Goal: Information Seeking & Learning: Learn about a topic

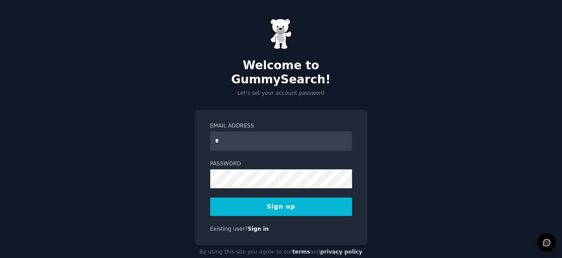
type input "**********"
click at [267, 197] on button "Sign up" at bounding box center [281, 206] width 142 height 19
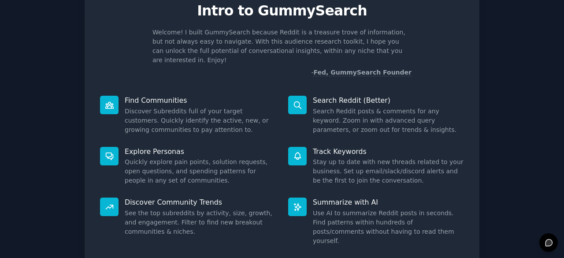
scroll to position [86, 0]
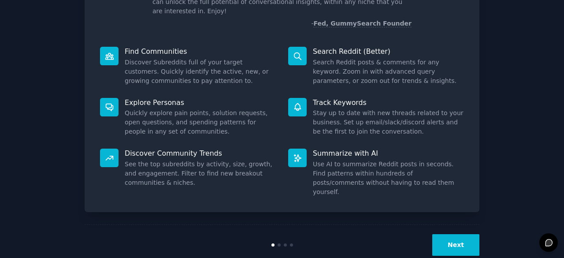
click at [442, 224] on div "Next" at bounding box center [282, 244] width 395 height 41
click at [451, 234] on button "Next" at bounding box center [455, 245] width 47 height 22
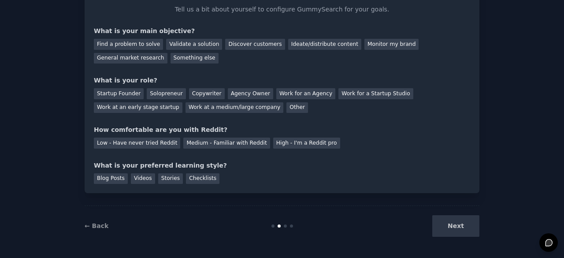
click at [451, 223] on div "Next" at bounding box center [414, 226] width 132 height 22
click at [167, 53] on div "General market research" at bounding box center [131, 58] width 74 height 11
click at [286, 106] on div "Other" at bounding box center [297, 107] width 22 height 11
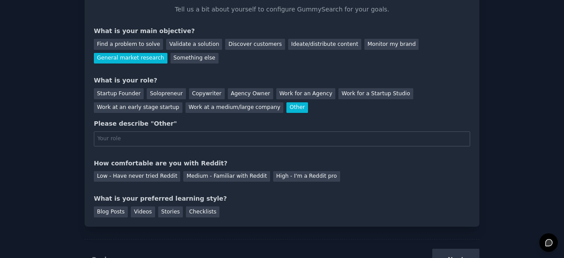
scroll to position [86, 0]
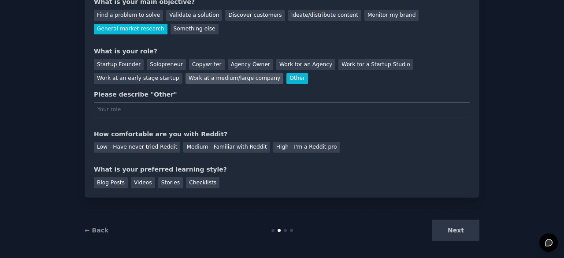
click at [186, 75] on div "Work at a medium/large company" at bounding box center [235, 78] width 98 height 11
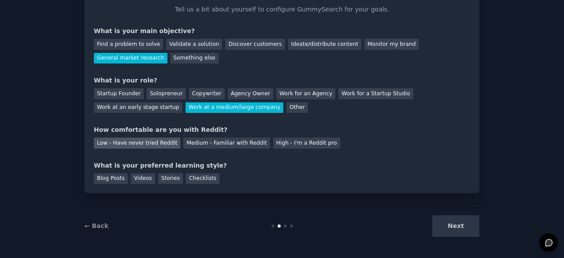
click at [157, 144] on div "Low - Have never tried Reddit" at bounding box center [137, 142] width 86 height 11
click at [113, 178] on div "Blog Posts" at bounding box center [111, 178] width 34 height 11
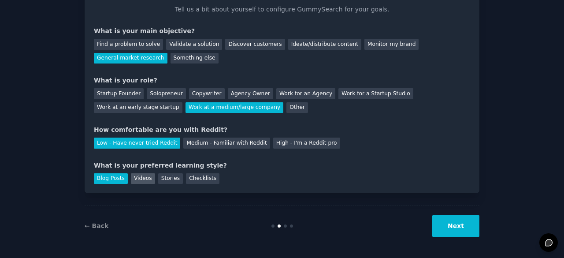
click at [147, 178] on div "Videos" at bounding box center [143, 178] width 24 height 11
click at [105, 176] on div "Blog Posts" at bounding box center [111, 178] width 34 height 11
click at [461, 230] on button "Next" at bounding box center [455, 226] width 47 height 22
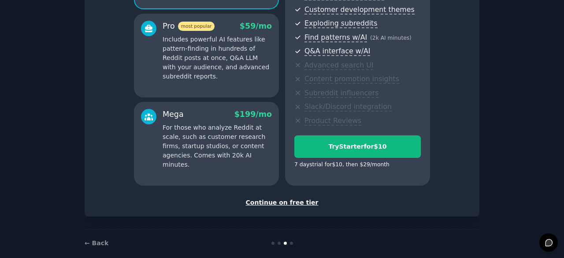
scroll to position [164, 0]
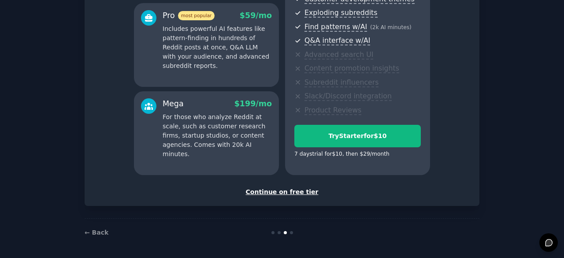
click at [282, 190] on div "Continue on free tier" at bounding box center [282, 191] width 376 height 9
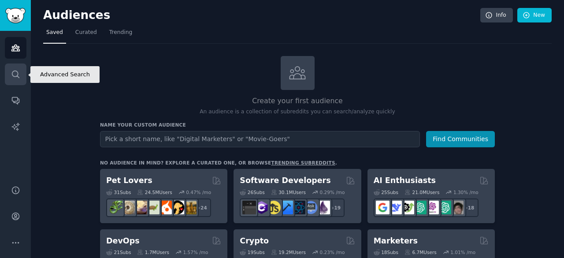
click at [11, 77] on icon "Sidebar" at bounding box center [15, 74] width 9 height 9
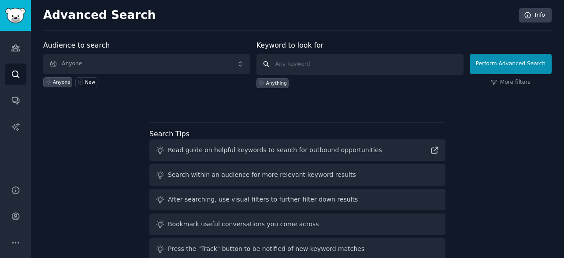
click at [329, 59] on input "text" at bounding box center [359, 64] width 207 height 21
paste input "Pain & Anger"
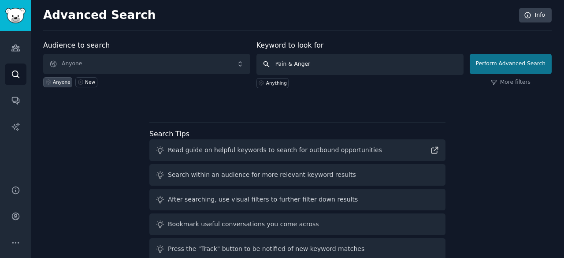
type input "Pain & Anger"
click at [508, 62] on button "Perform Advanced Search" at bounding box center [511, 64] width 82 height 20
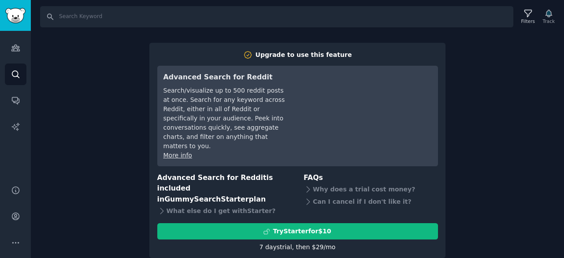
click at [493, 151] on div "Search Filters Track Upgrade to use this feature Advanced Search for Reddit Sea…" at bounding box center [297, 129] width 533 height 258
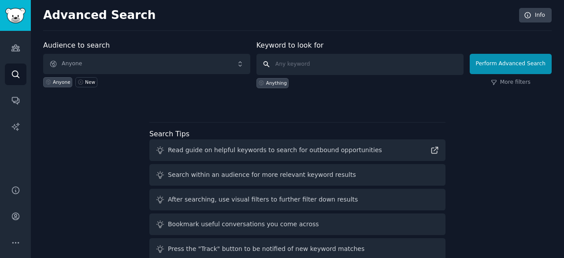
click at [308, 65] on input "text" at bounding box center [359, 64] width 207 height 21
paste input "Pain & Anger"
type input "Pain & Anger"
click button "Perform Advanced Search" at bounding box center [511, 64] width 82 height 20
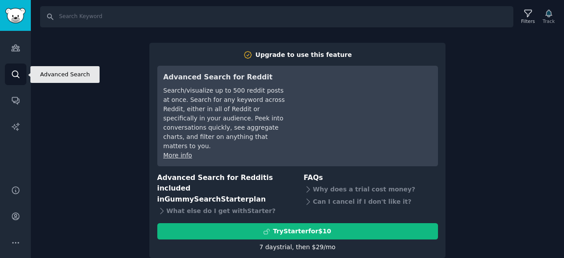
click at [23, 73] on link "Search" at bounding box center [16, 74] width 22 height 22
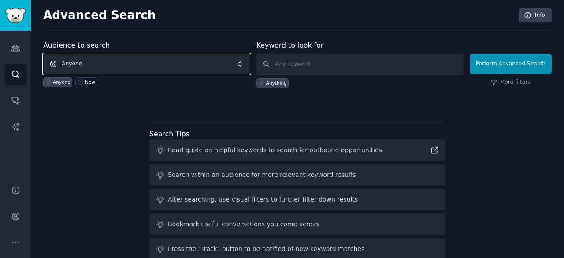
click at [114, 64] on span "Anyone" at bounding box center [146, 64] width 207 height 20
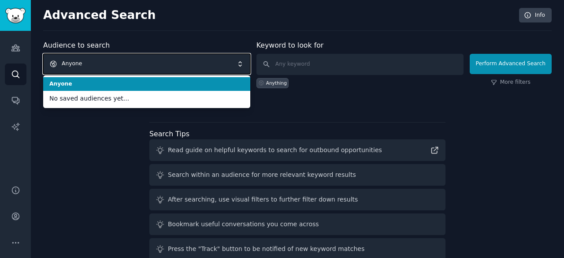
click at [80, 62] on span "Anyone" at bounding box center [146, 64] width 207 height 20
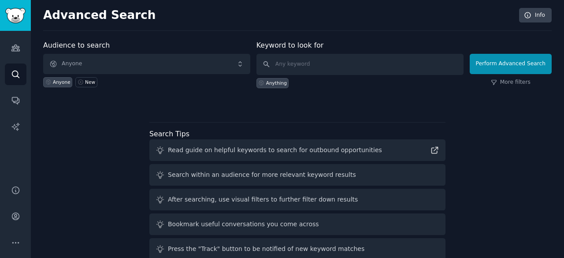
click at [279, 80] on div "Anything" at bounding box center [276, 83] width 21 height 6
click at [521, 82] on link "More filters" at bounding box center [511, 82] width 40 height 8
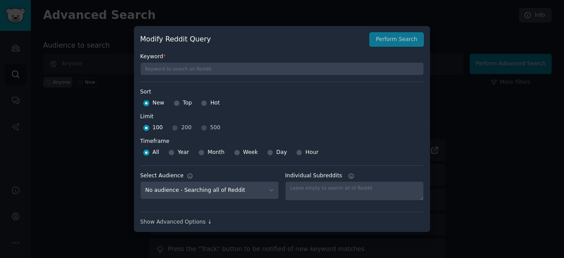
click at [90, 156] on div at bounding box center [282, 129] width 564 height 258
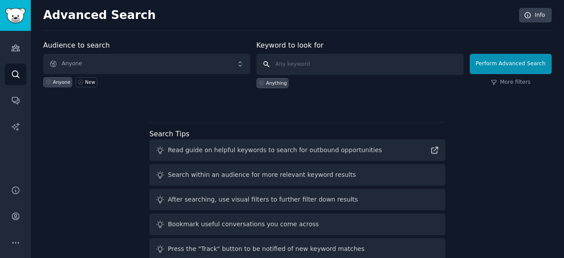
click at [311, 65] on input "text" at bounding box center [359, 64] width 207 height 21
paste input "Pain & Anger"
type input "Pain & Anger"
click button "Perform Advanced Search" at bounding box center [511, 64] width 82 height 20
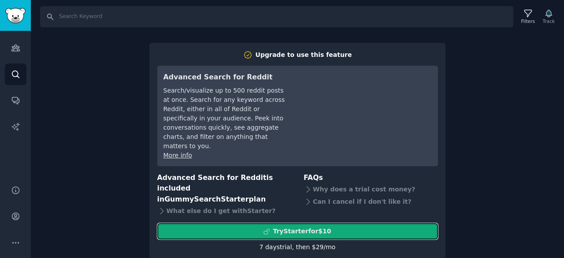
click at [316, 226] on div "Try Starter for $10" at bounding box center [302, 230] width 58 height 9
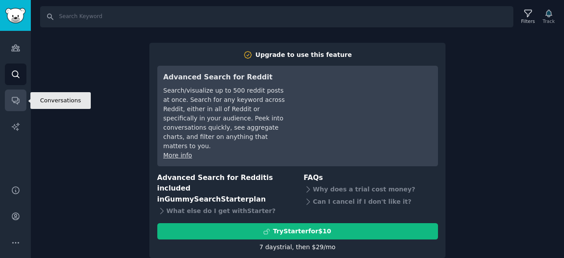
click at [15, 101] on icon "Sidebar" at bounding box center [15, 100] width 7 height 7
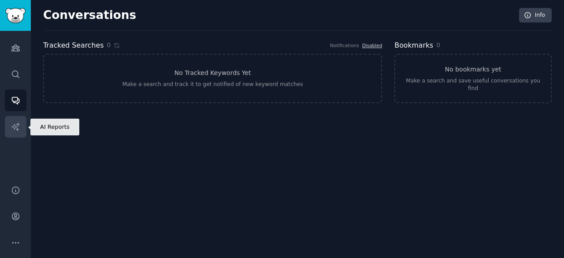
click at [14, 123] on icon "Sidebar" at bounding box center [15, 126] width 9 height 9
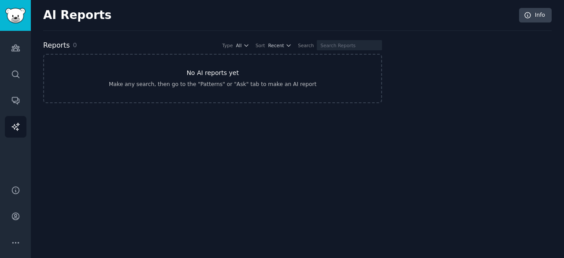
click at [199, 71] on h3 "No AI reports yet" at bounding box center [212, 72] width 52 height 9
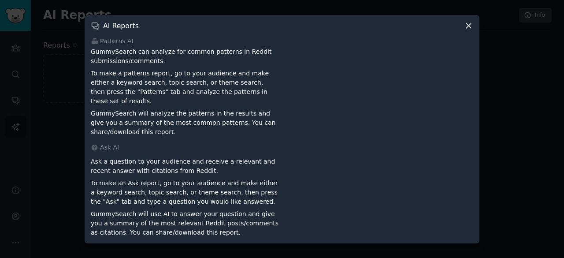
click at [470, 27] on icon at bounding box center [468, 25] width 9 height 9
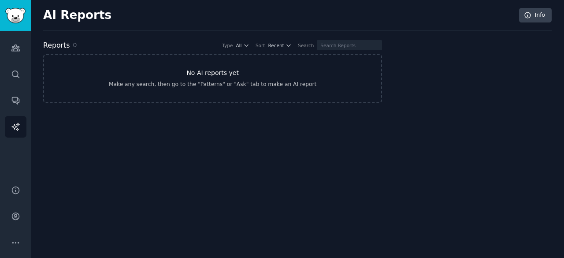
click at [155, 70] on link "No AI reports yet Make any search, then go to the "Patterns" or "Ask" tab to ma…" at bounding box center [212, 78] width 339 height 49
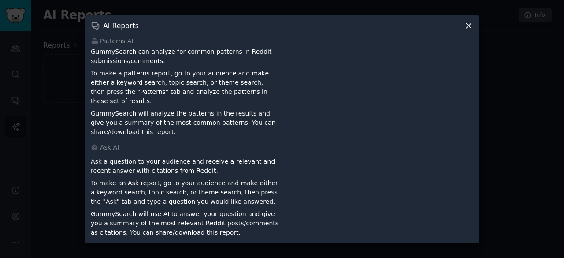
click at [471, 26] on icon at bounding box center [468, 25] width 9 height 9
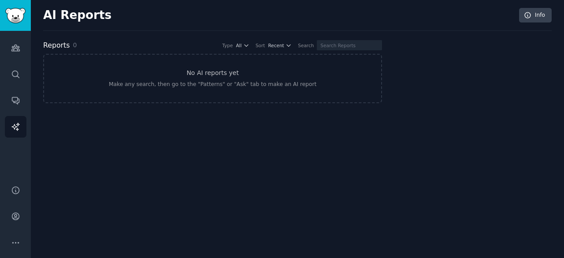
click at [141, 34] on div "AI Reports Info Reports 0 Type All Sort Recent Search No AI reports yet Make an…" at bounding box center [297, 60] width 509 height 97
click at [15, 42] on link "Audiences" at bounding box center [16, 48] width 22 height 22
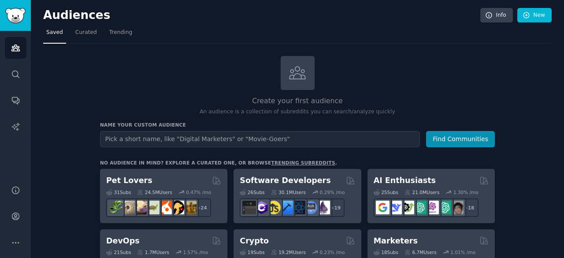
click at [137, 137] on input "text" at bounding box center [260, 139] width 320 height 16
type input "Pain & Anger"
click at [426, 131] on button "Find Communities" at bounding box center [460, 139] width 69 height 16
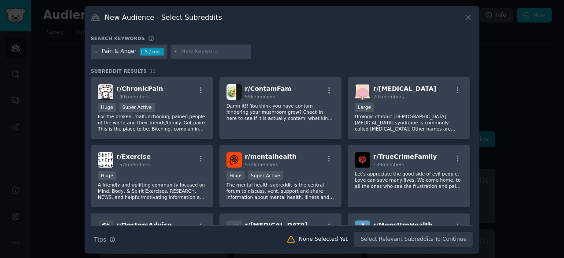
click at [468, 15] on icon at bounding box center [468, 17] width 9 height 9
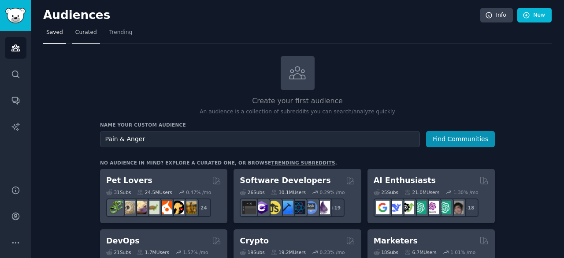
click at [87, 29] on span "Curated" at bounding box center [86, 33] width 22 height 8
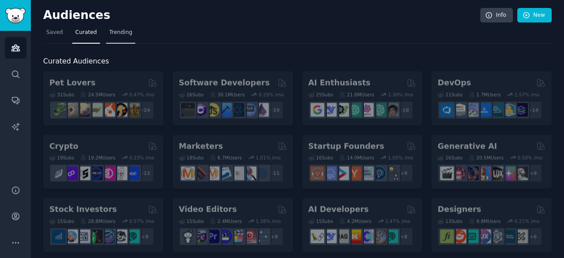
click at [123, 31] on span "Trending" at bounding box center [120, 33] width 23 height 8
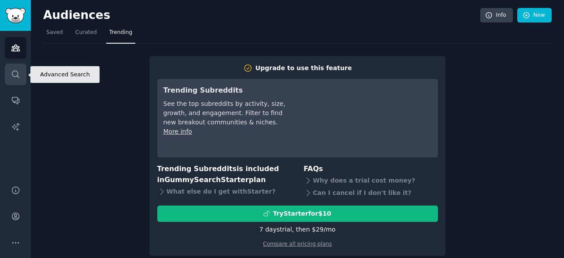
click at [20, 77] on link "Search" at bounding box center [16, 74] width 22 height 22
